Goal: Transaction & Acquisition: Purchase product/service

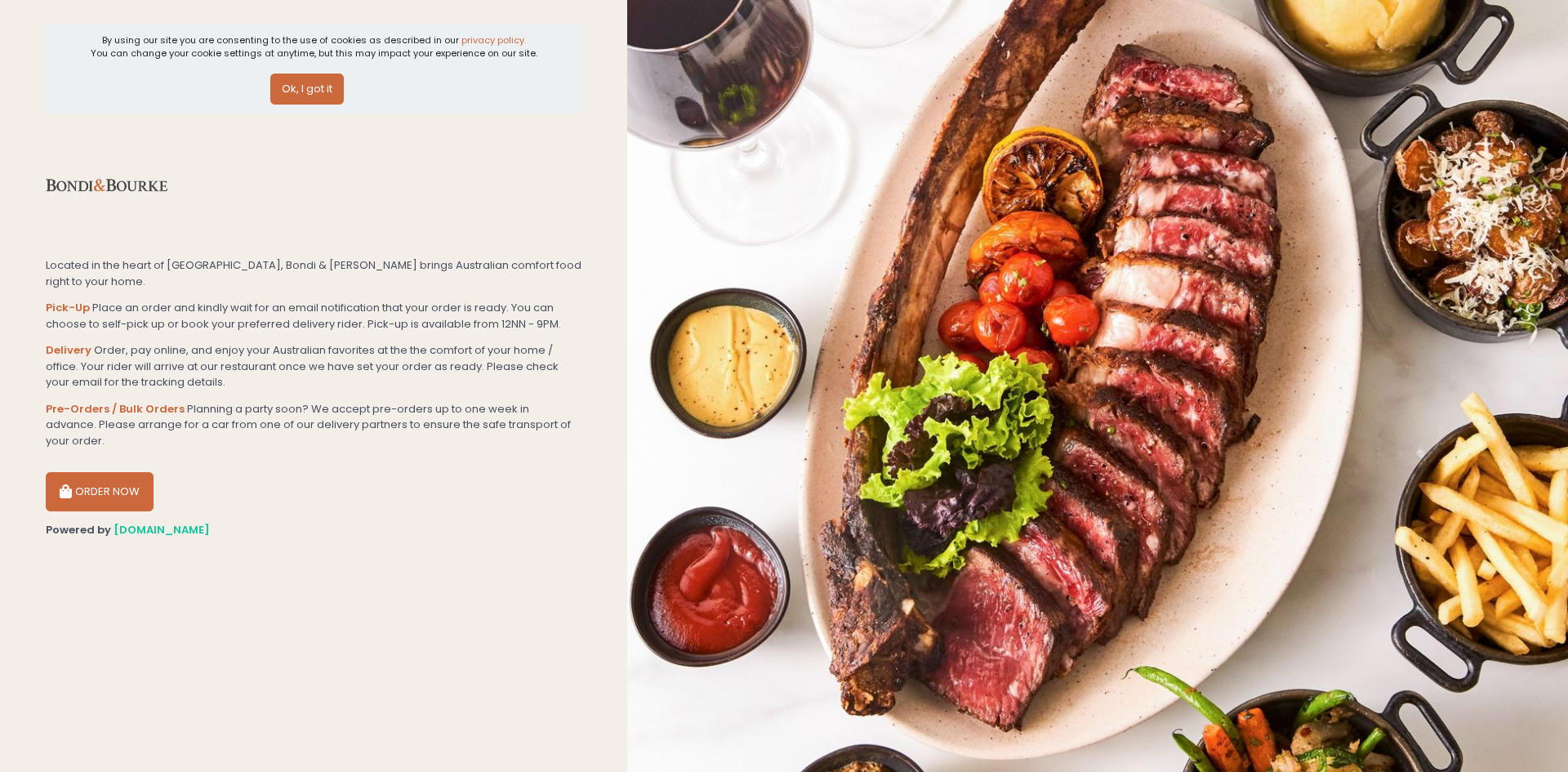
click at [299, 89] on button "Ok, I got it" at bounding box center [307, 89] width 74 height 31
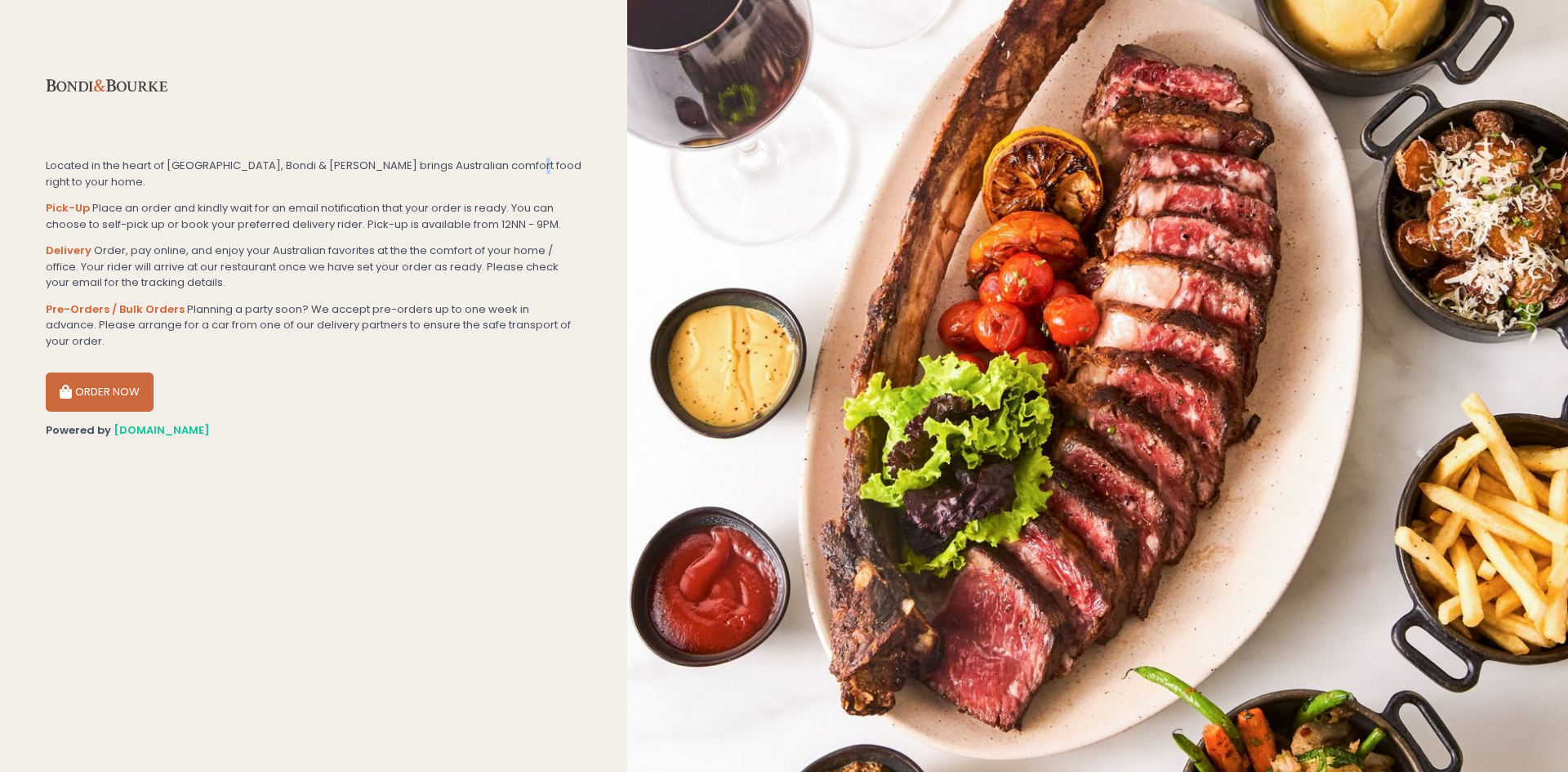
drag, startPoint x: 505, startPoint y: 151, endPoint x: 481, endPoint y: 149, distance: 24.1
click at [503, 151] on section "Located in the heart of [GEOGRAPHIC_DATA], Bondi & [PERSON_NAME] brings Austral…" at bounding box center [314, 386] width 628 height 772
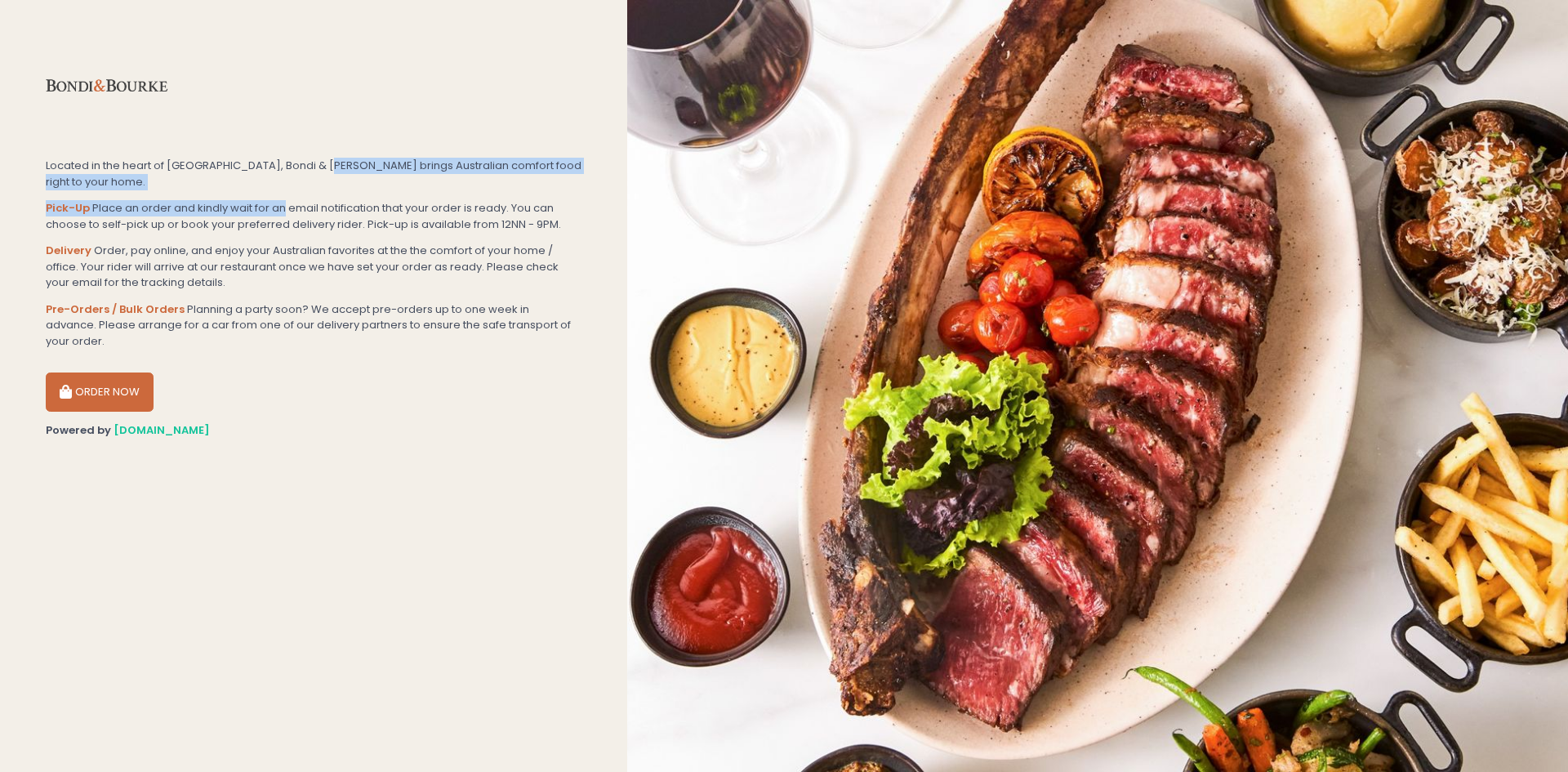
drag, startPoint x: 303, startPoint y: 178, endPoint x: 267, endPoint y: 197, distance: 40.7
click at [265, 193] on section "Located in the heart of [GEOGRAPHIC_DATA], Bondi & [PERSON_NAME] brings Austral…" at bounding box center [314, 386] width 628 height 772
click at [125, 373] on button "ORDER NOW" at bounding box center [99, 392] width 108 height 39
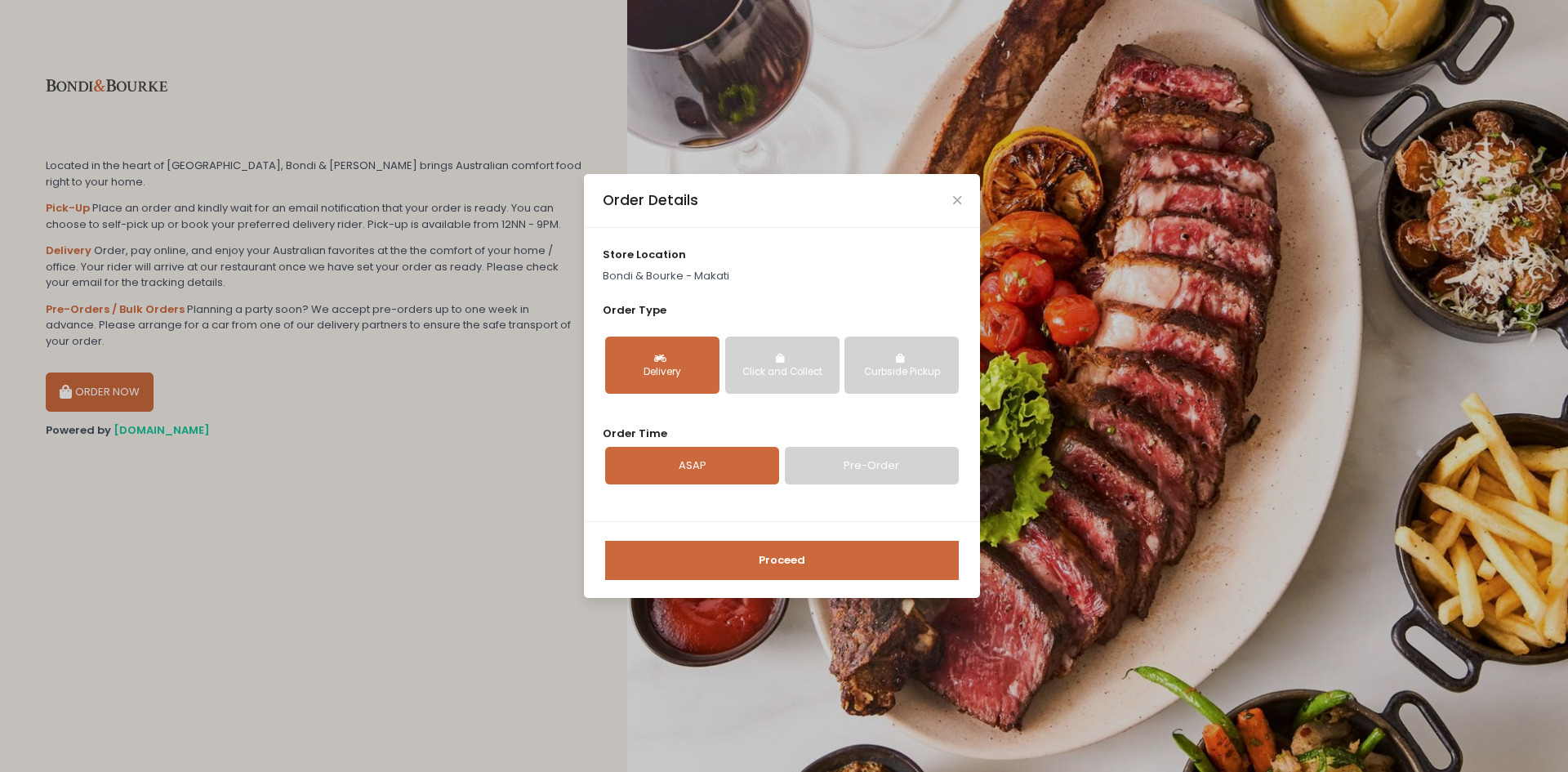
click at [964, 188] on div "Order Details" at bounding box center [781, 200] width 396 height 54
click at [958, 193] on div "Order Details" at bounding box center [781, 200] width 396 height 54
click at [960, 192] on div "Order Details" at bounding box center [781, 200] width 396 height 54
click at [952, 209] on div "Order Details" at bounding box center [781, 200] width 396 height 54
click at [953, 200] on icon "Close" at bounding box center [958, 200] width 9 height 12
